Goal: Transaction & Acquisition: Book appointment/travel/reservation

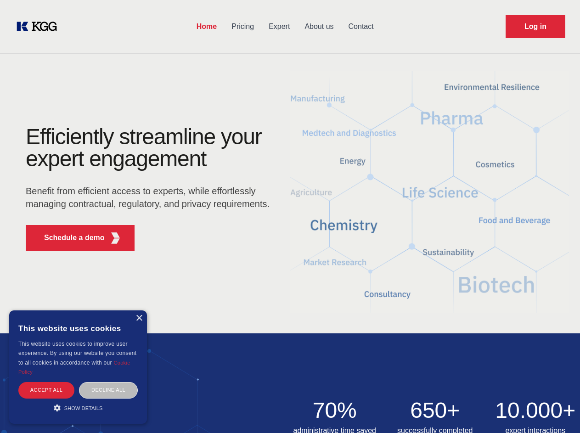
click at [290, 216] on div "Efficiently streamline your expert engagement Benefit from efficient access to …" at bounding box center [150, 192] width 279 height 133
click at [69, 238] on p "Schedule a demo" at bounding box center [74, 237] width 61 height 11
click at [139, 318] on div "× This website uses cookies This website uses cookies to improve user experienc…" at bounding box center [78, 366] width 138 height 113
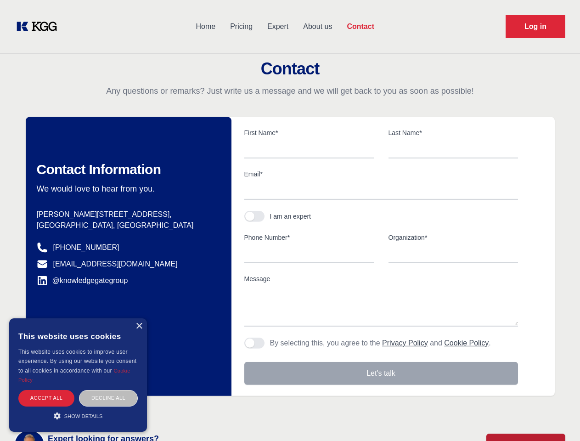
click at [46, 390] on div "Accept all" at bounding box center [46, 398] width 56 height 16
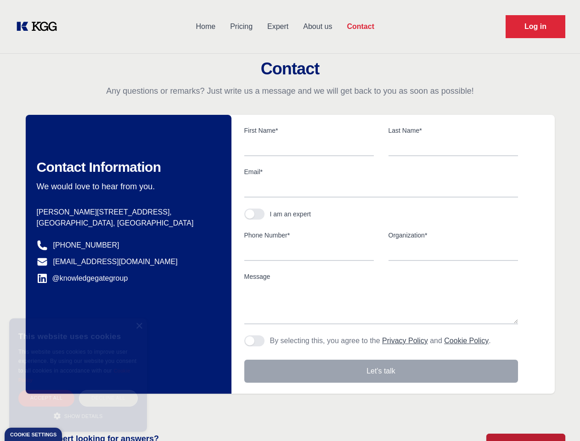
click at [108, 390] on div "Decline all" at bounding box center [108, 398] width 59 height 16
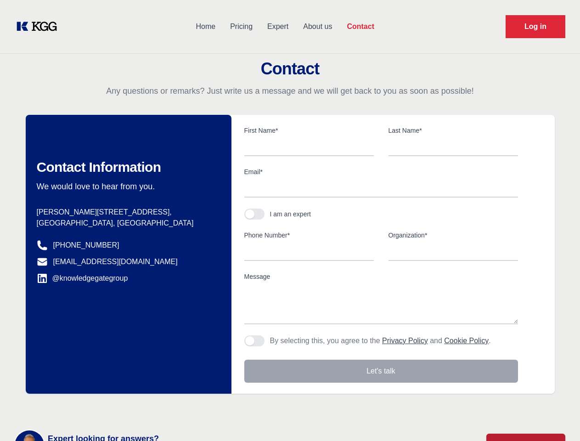
click at [78, 408] on main "Contact Any questions or remarks? Just write us a message and we will get back …" at bounding box center [290, 239] width 580 height 478
